Goal: Find specific page/section: Find specific page/section

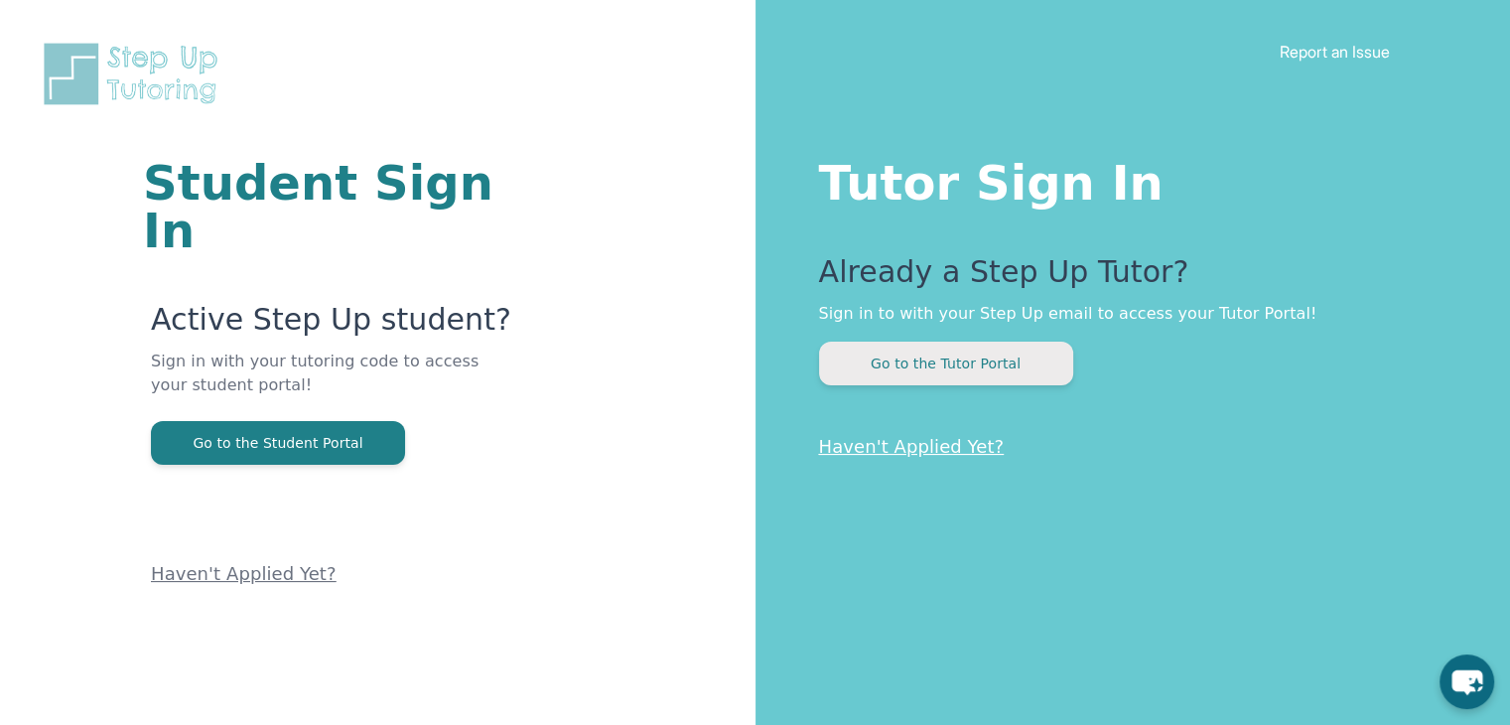
click at [925, 374] on button "Go to the Tutor Portal" at bounding box center [946, 364] width 254 height 44
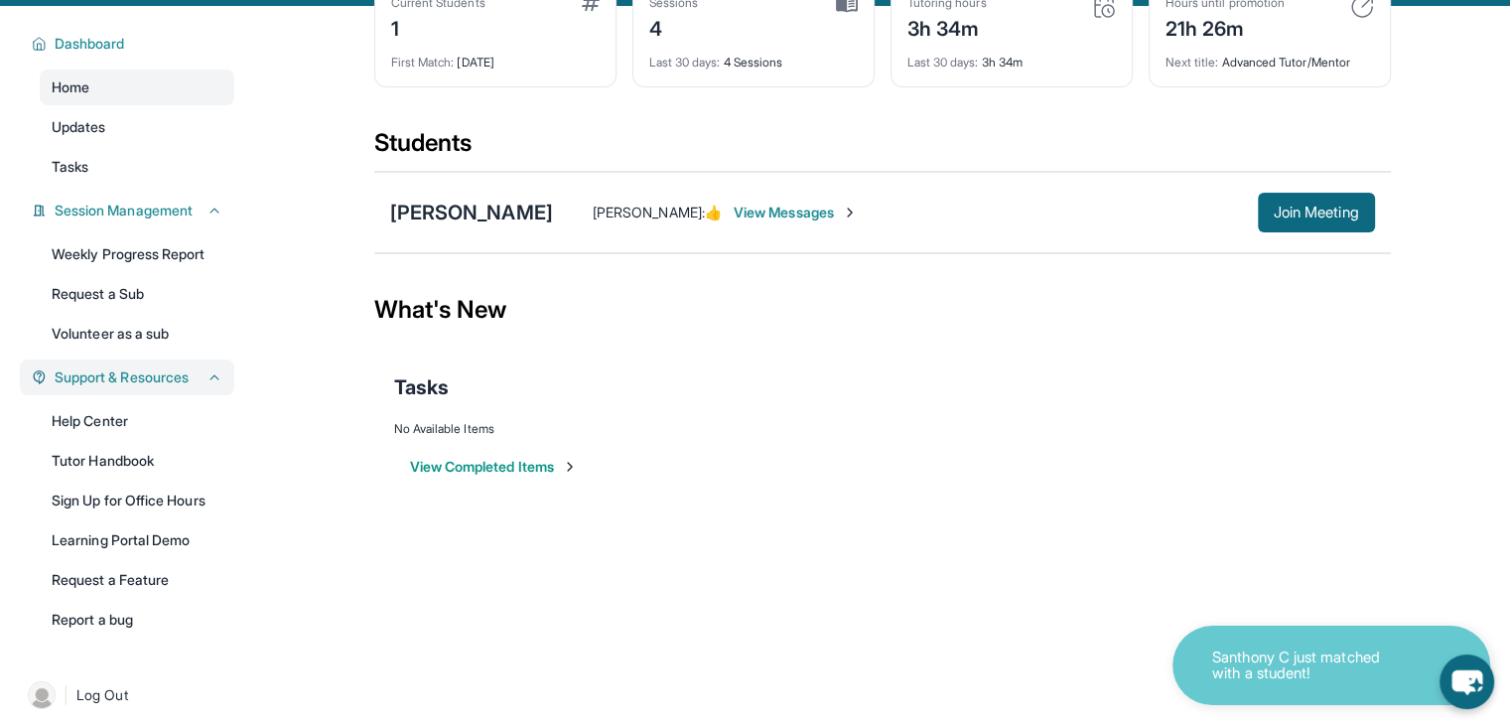
scroll to position [119, 0]
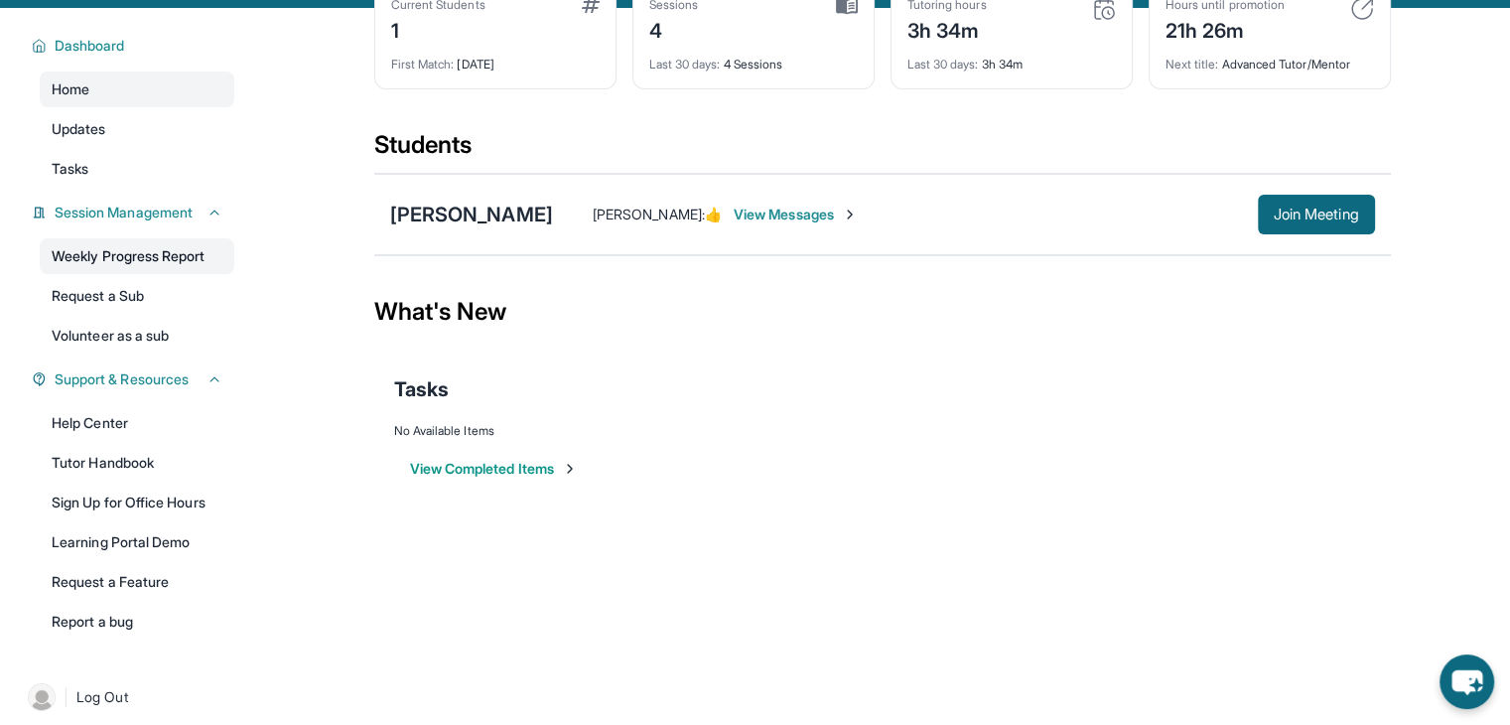
click at [124, 254] on link "Weekly Progress Report" at bounding box center [137, 256] width 195 height 36
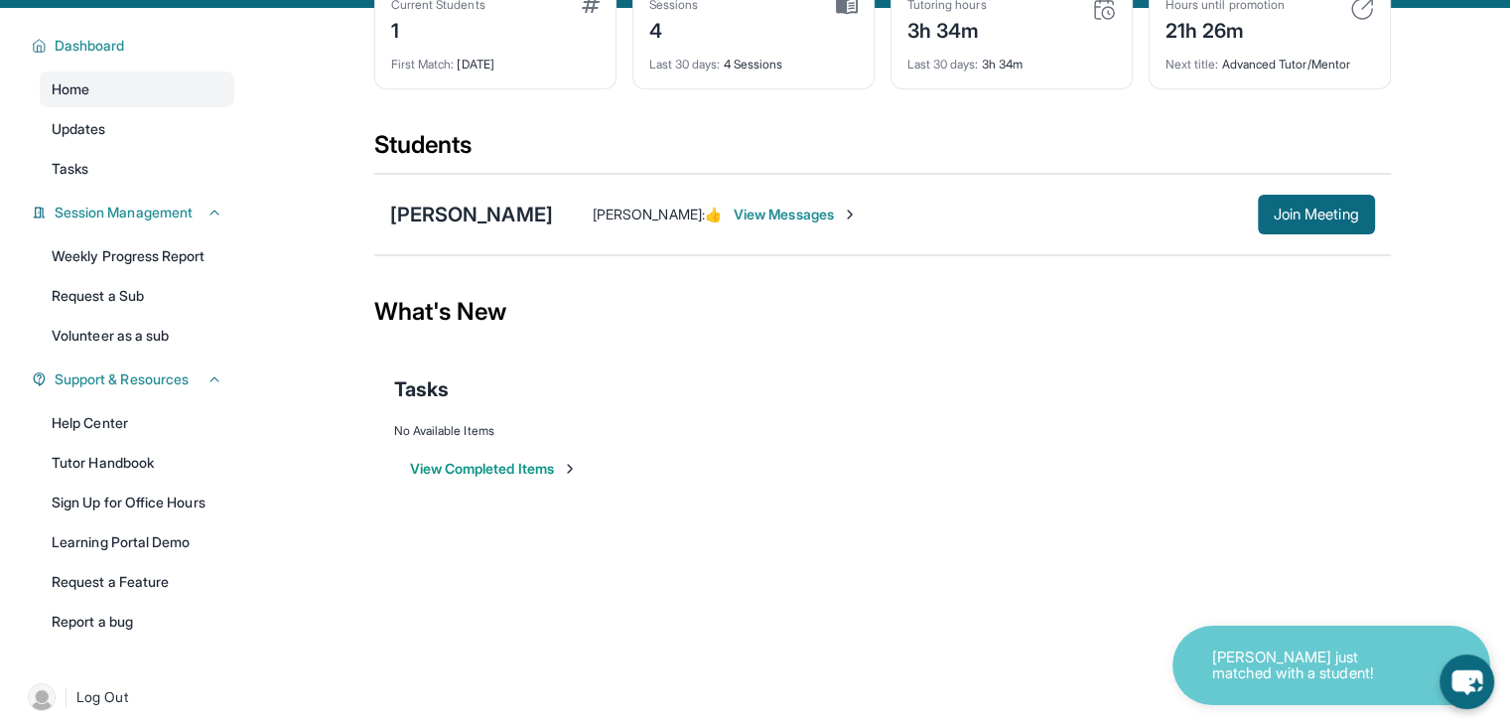
scroll to position [0, 0]
